Goal: Task Accomplishment & Management: Manage account settings

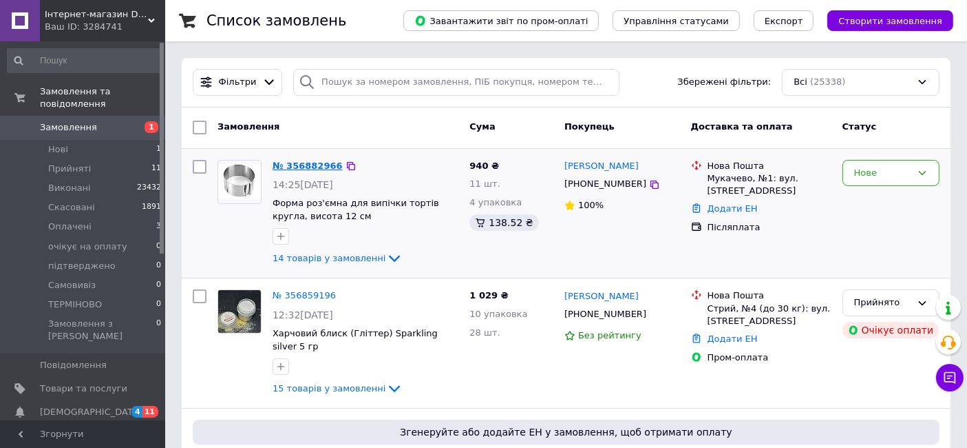
click at [317, 167] on link "№ 356882966" at bounding box center [308, 165] width 70 height 10
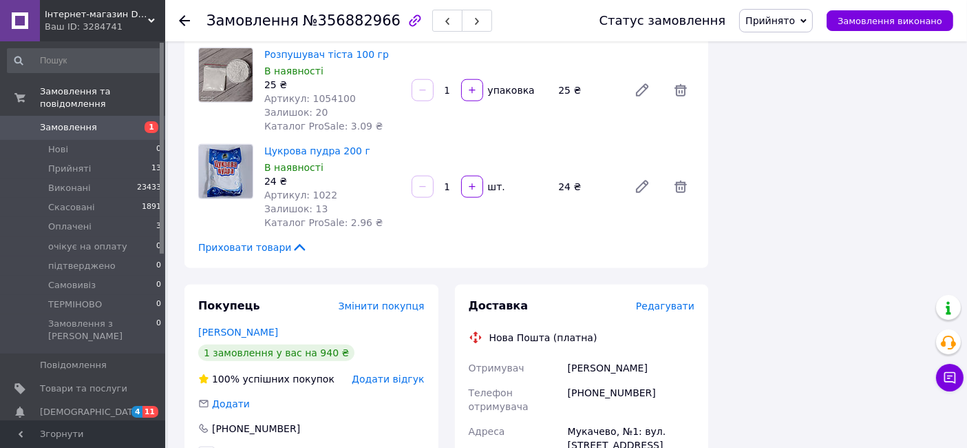
scroll to position [1683, 0]
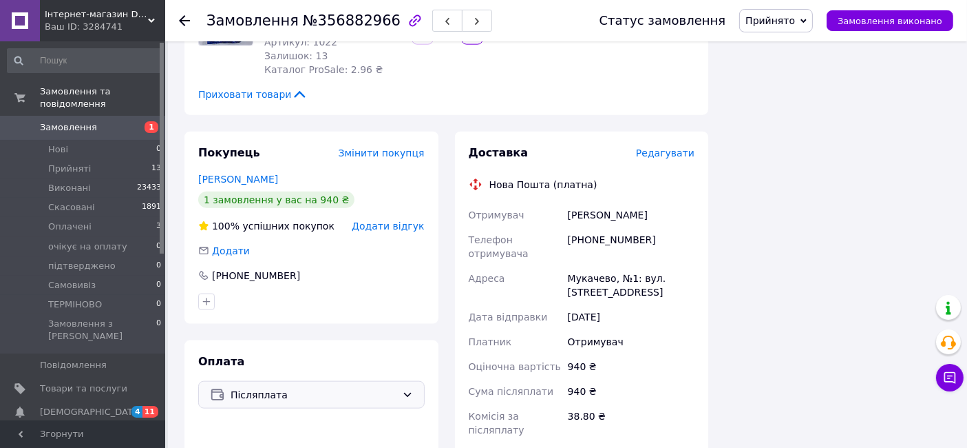
click at [379, 387] on span "Післяплата" at bounding box center [314, 394] width 166 height 15
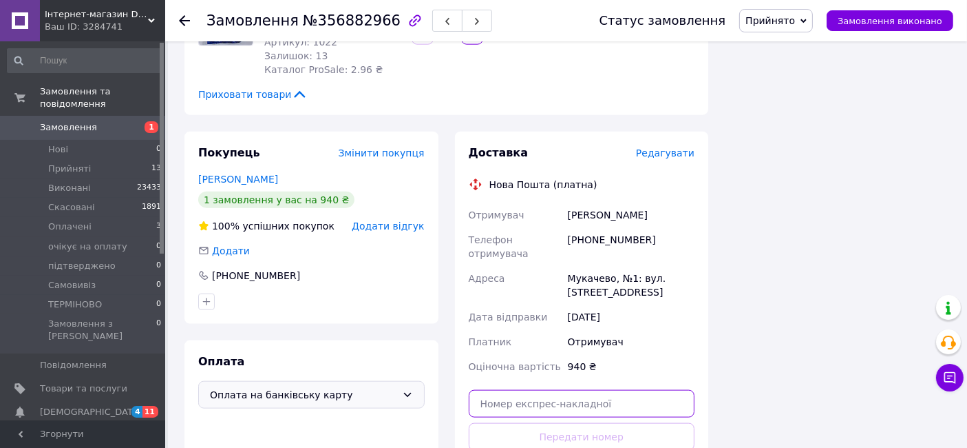
click at [567, 390] on input "text" at bounding box center [582, 404] width 227 height 28
paste input "20451225174795"
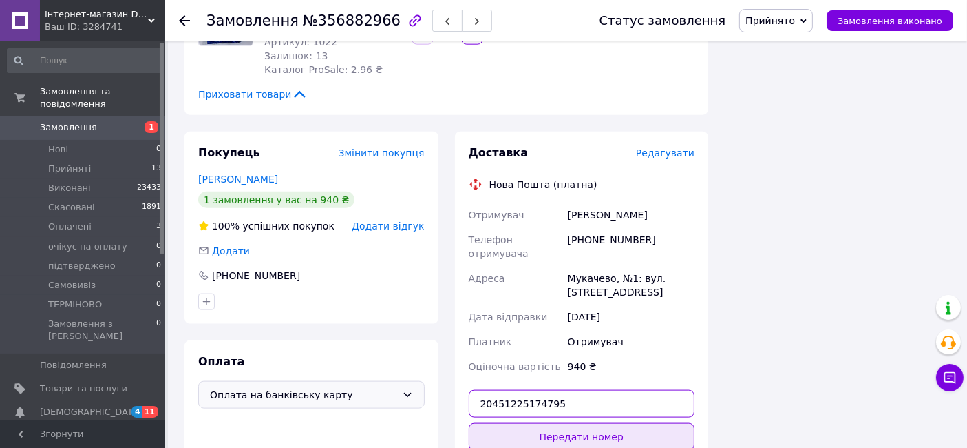
type input "20451225174795"
click at [609, 423] on button "Передати номер" at bounding box center [582, 437] width 227 height 28
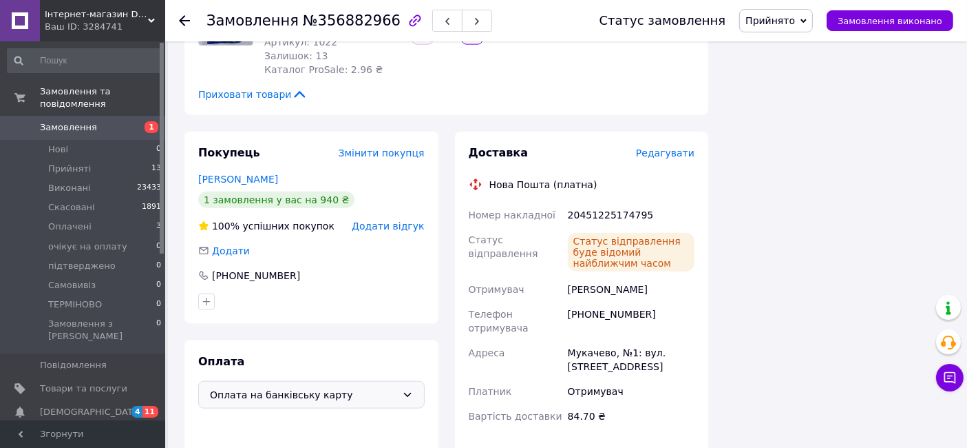
click at [185, 23] on icon at bounding box center [184, 20] width 11 height 11
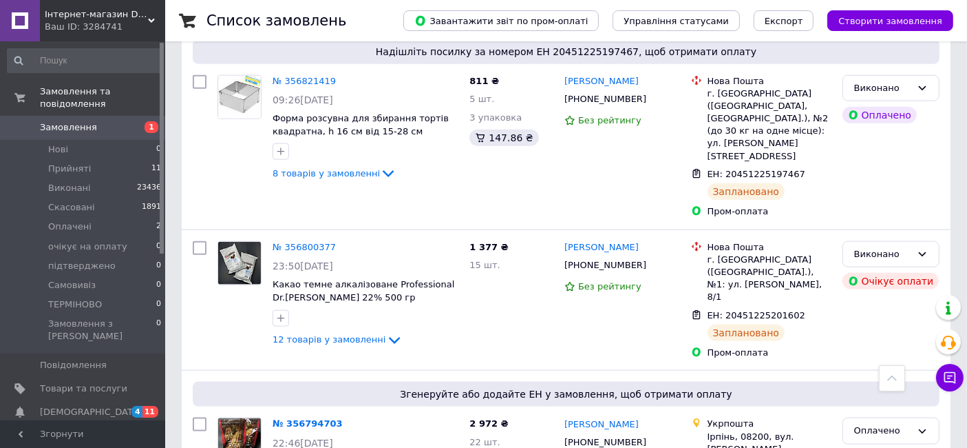
scroll to position [1836, 0]
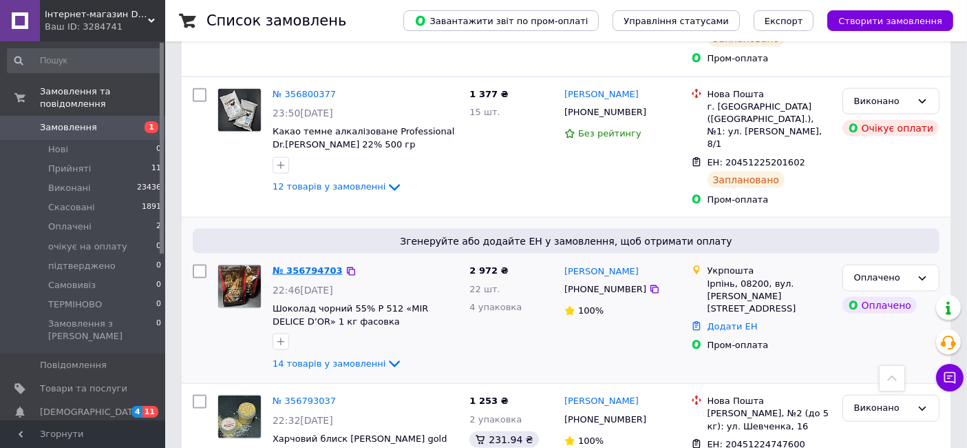
click at [311, 265] on link "№ 356794703" at bounding box center [308, 270] width 70 height 10
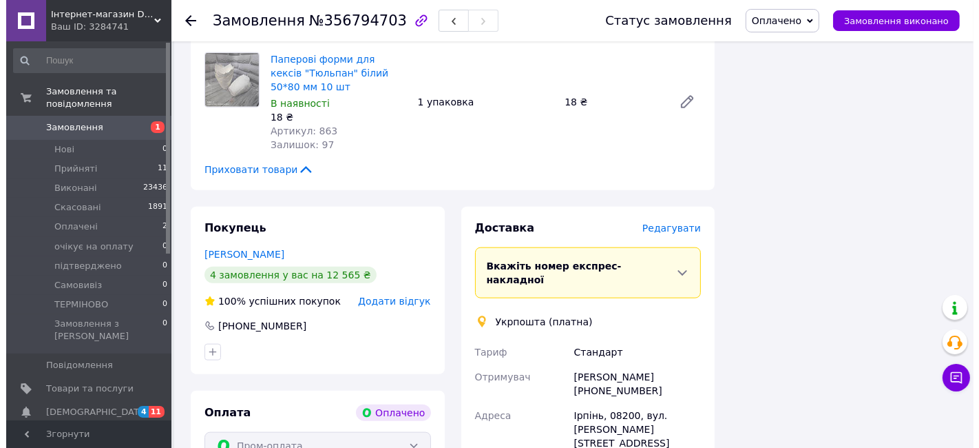
scroll to position [1500, 0]
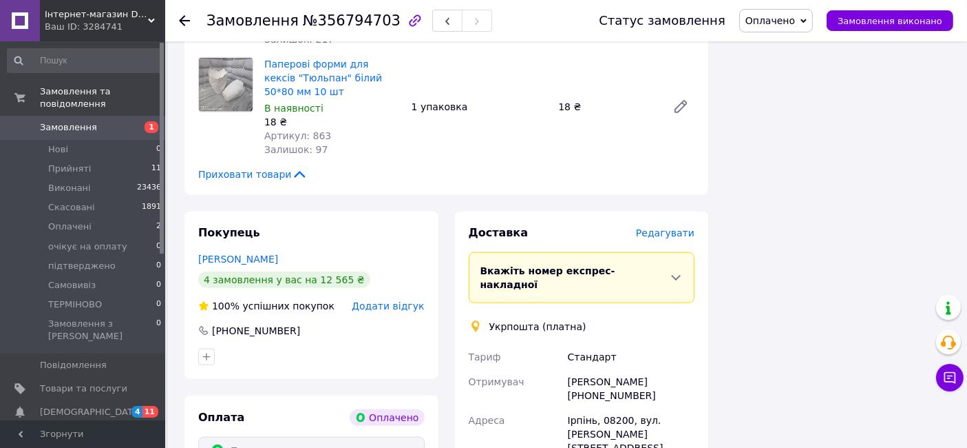
click at [677, 227] on span "Редагувати" at bounding box center [665, 232] width 59 height 11
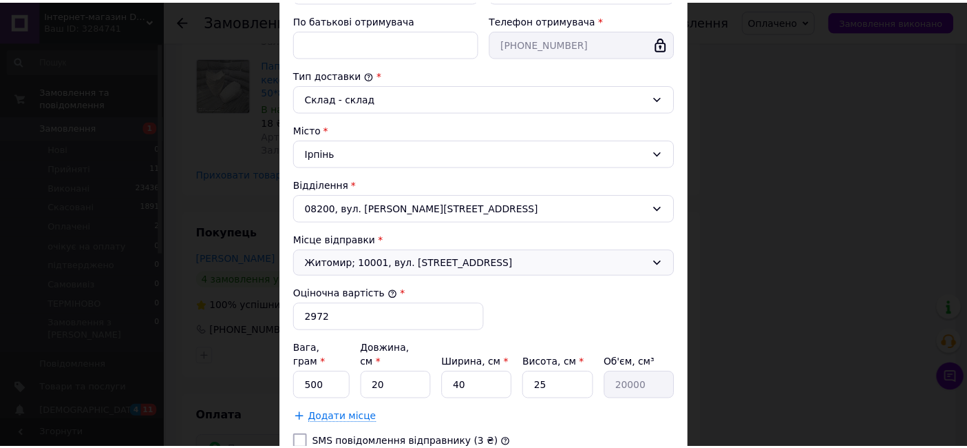
scroll to position [409, 0]
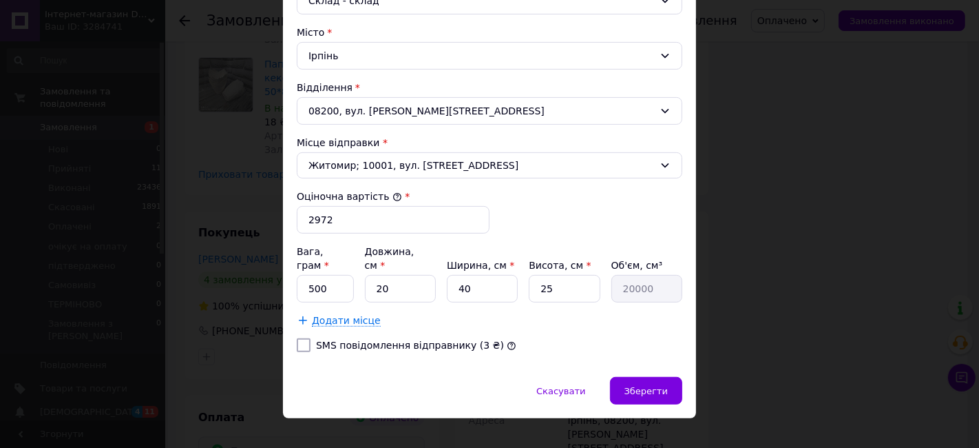
click at [303, 338] on input "SMS повідомлення відправнику (3 ₴)" at bounding box center [304, 345] width 14 height 14
checkbox input "true"
click at [635, 386] on span "Зберегти" at bounding box center [646, 391] width 43 height 10
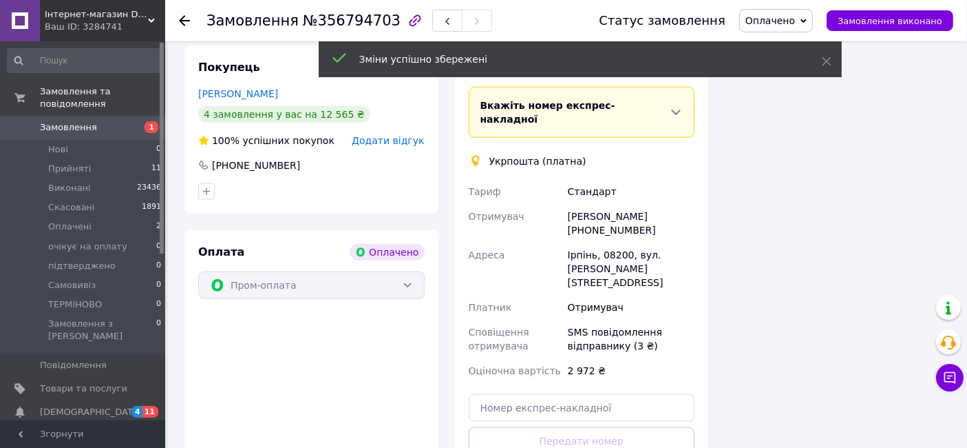
scroll to position [1729, 0]
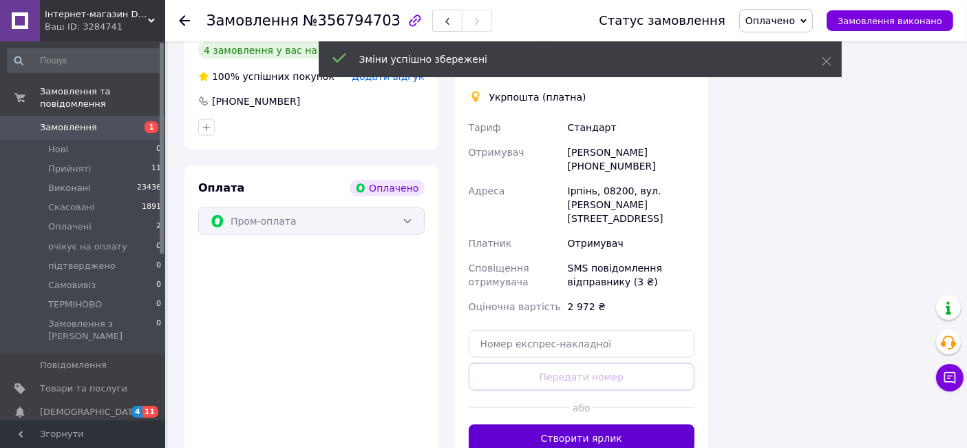
click at [611, 424] on button "Створити ярлик" at bounding box center [582, 438] width 227 height 28
click at [604, 424] on button "Створити ярлик" at bounding box center [582, 438] width 227 height 28
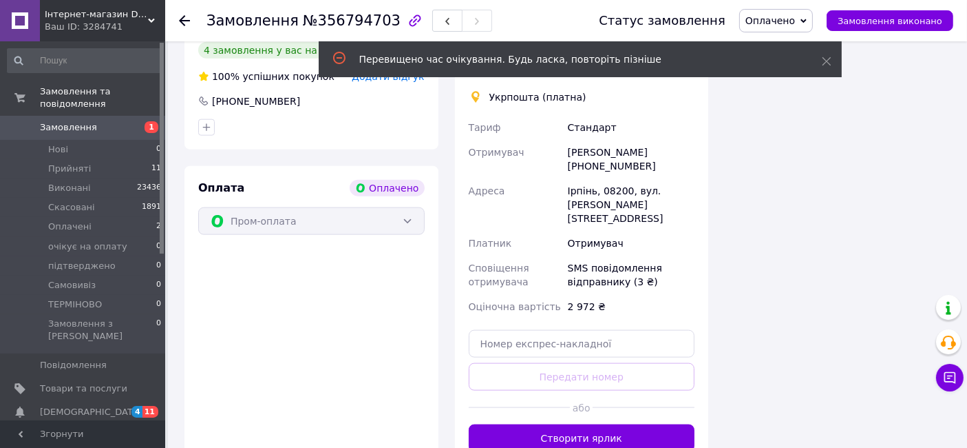
click at [182, 15] on icon at bounding box center [184, 20] width 11 height 11
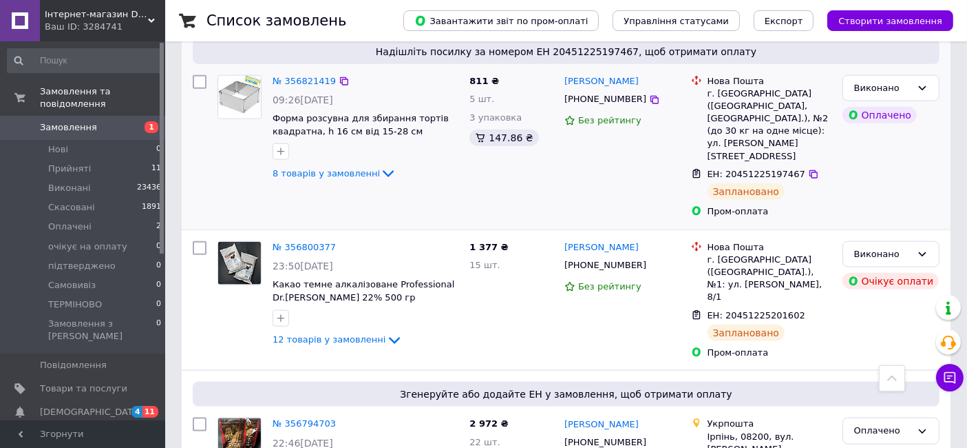
scroll to position [1836, 0]
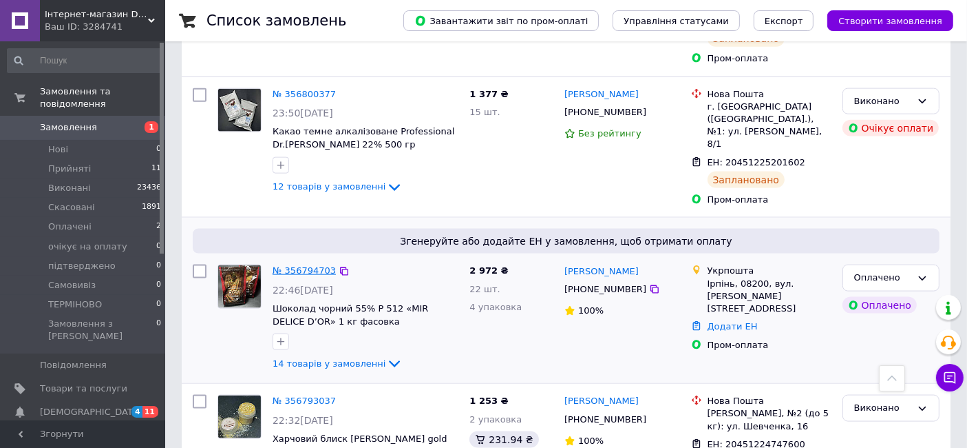
click at [288, 265] on link "№ 356794703" at bounding box center [304, 270] width 63 height 10
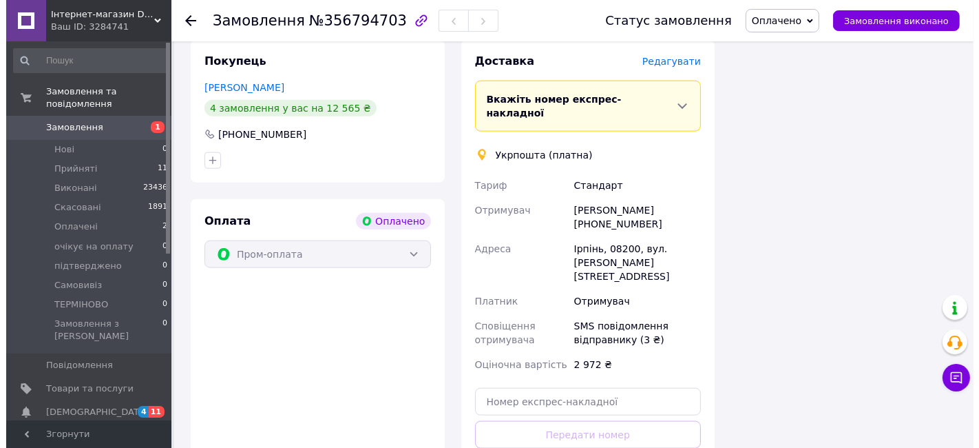
scroll to position [1571, 0]
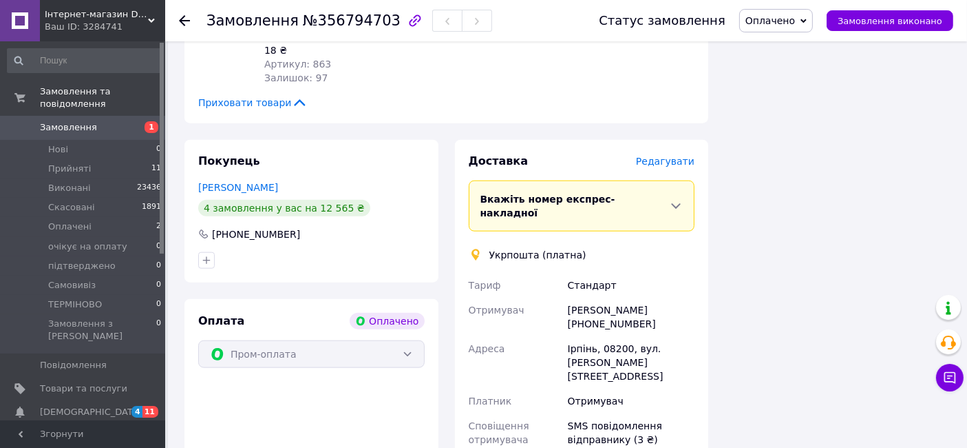
click at [676, 156] on span "Редагувати" at bounding box center [665, 161] width 59 height 11
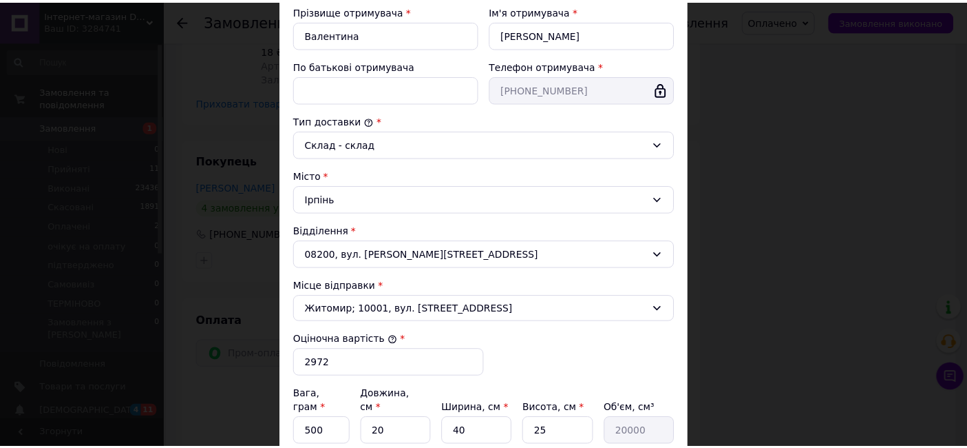
scroll to position [409, 0]
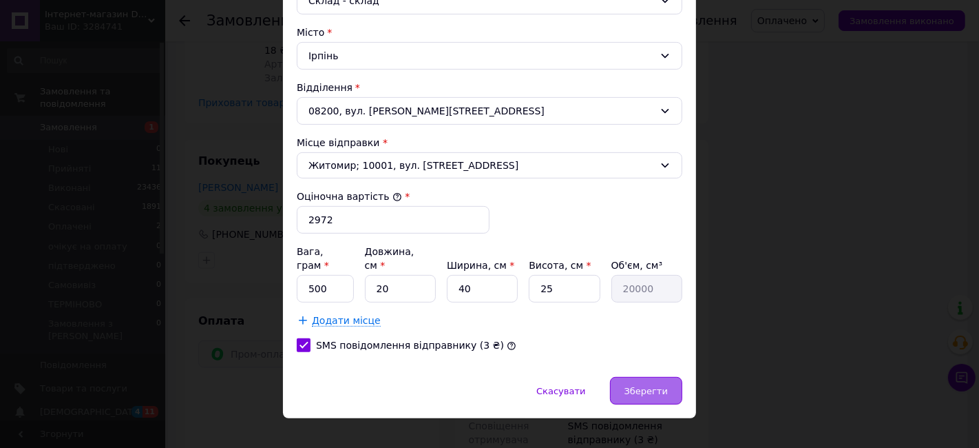
click at [651, 386] on span "Зберегти" at bounding box center [646, 391] width 43 height 10
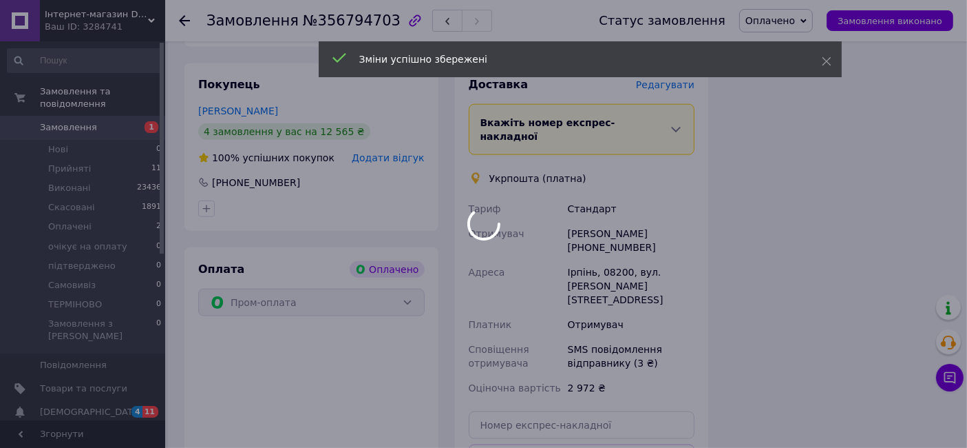
scroll to position [1801, 0]
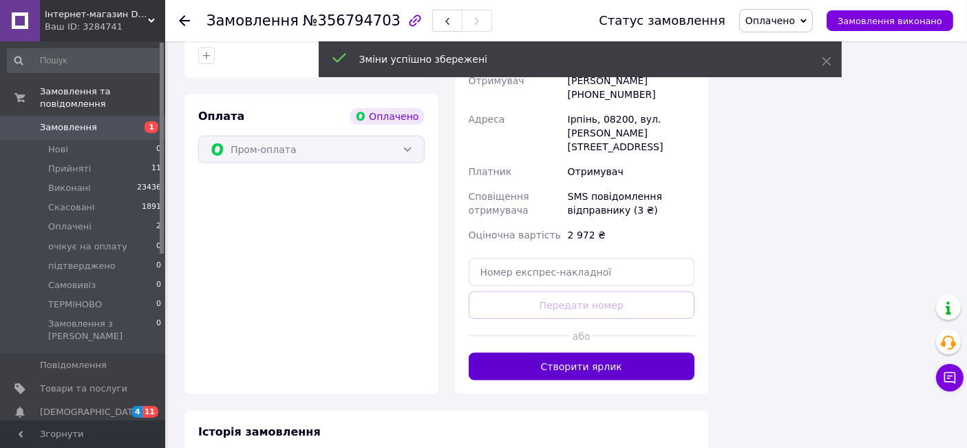
click at [586, 353] on button "Створити ярлик" at bounding box center [582, 367] width 227 height 28
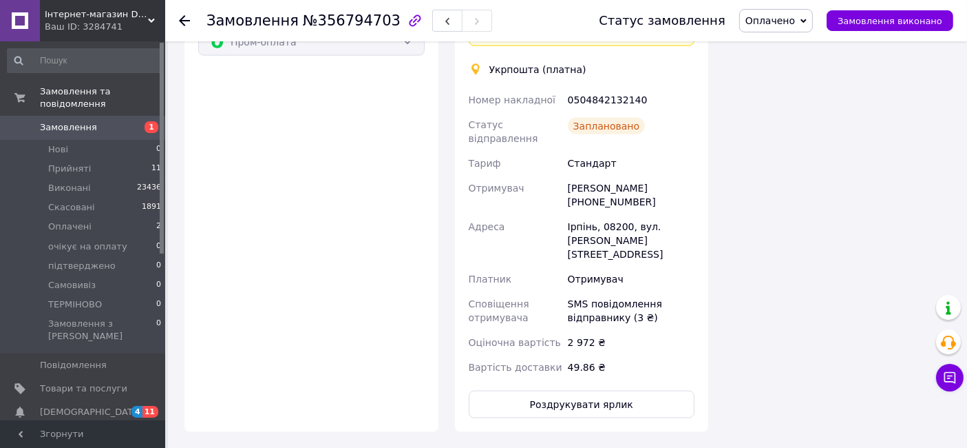
scroll to position [1953, 0]
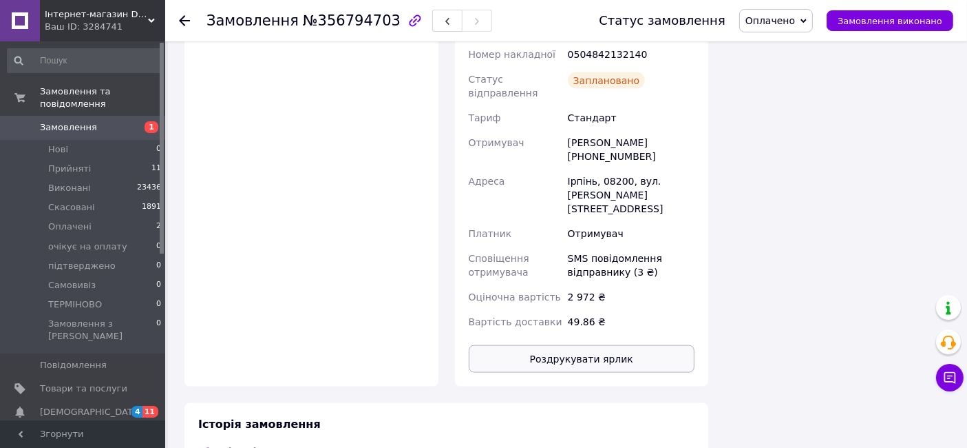
click at [603, 345] on button "Роздрукувати ярлик" at bounding box center [582, 359] width 227 height 28
